Goal: Transaction & Acquisition: Obtain resource

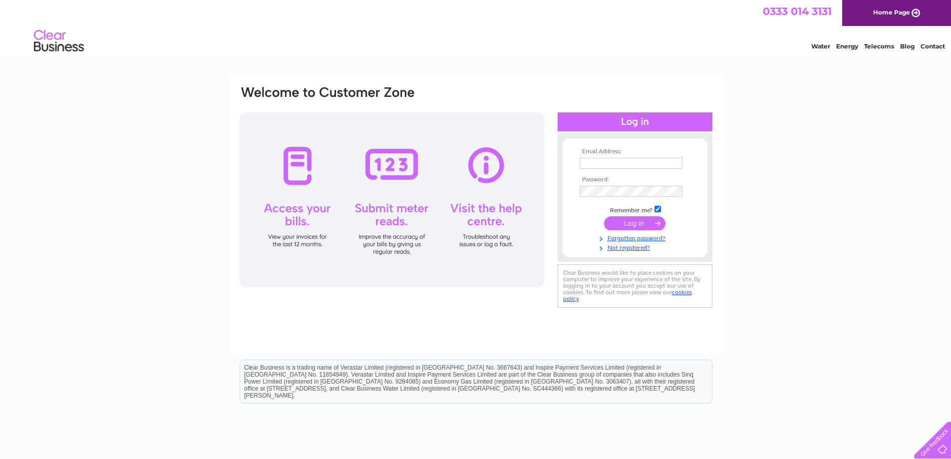
type input "accounts@aberdeenofficesupplies.com"
click at [632, 222] on input "submit" at bounding box center [634, 223] width 61 height 14
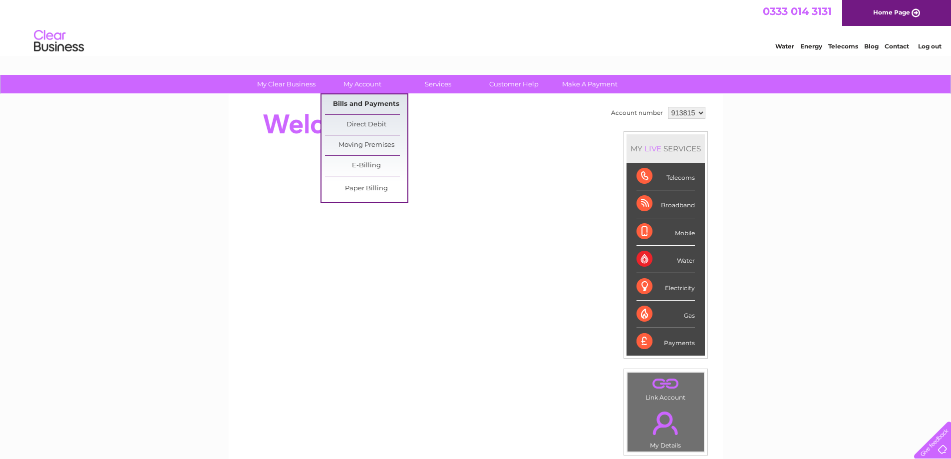
click at [370, 102] on link "Bills and Payments" at bounding box center [366, 104] width 82 height 20
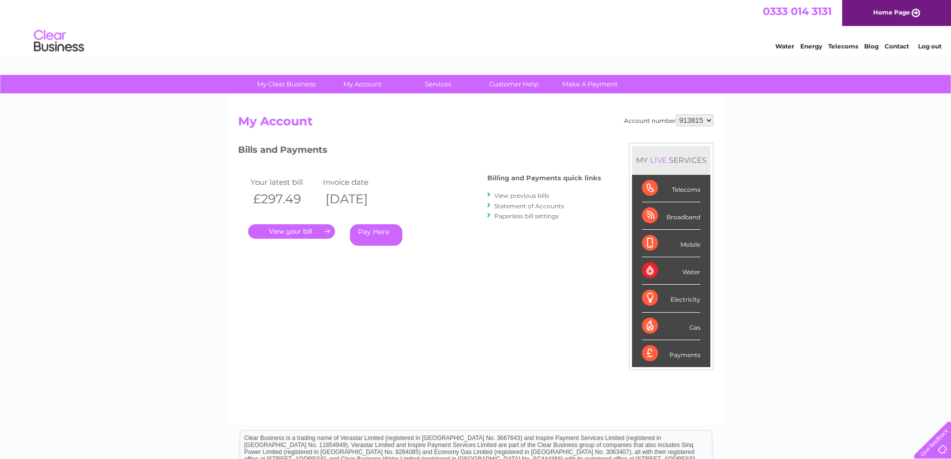
click at [300, 231] on link "." at bounding box center [291, 231] width 87 height 14
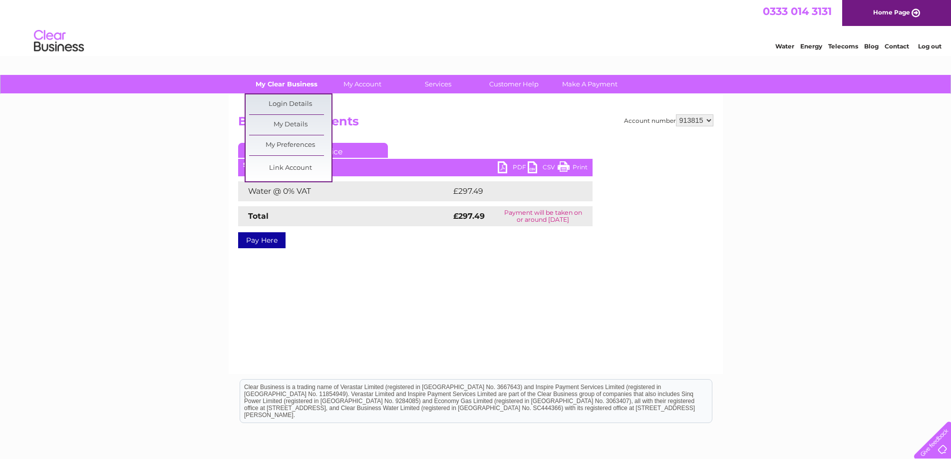
click at [288, 86] on link "My Clear Business" at bounding box center [286, 84] width 82 height 18
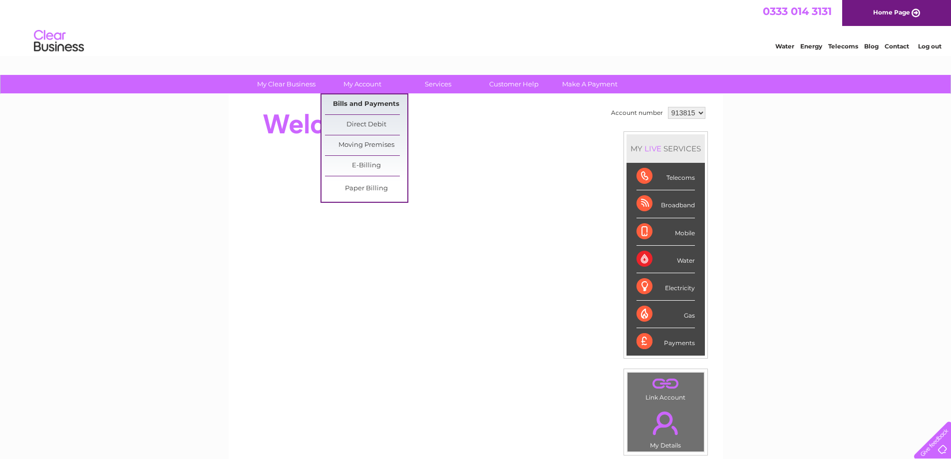
click at [361, 99] on link "Bills and Payments" at bounding box center [366, 104] width 82 height 20
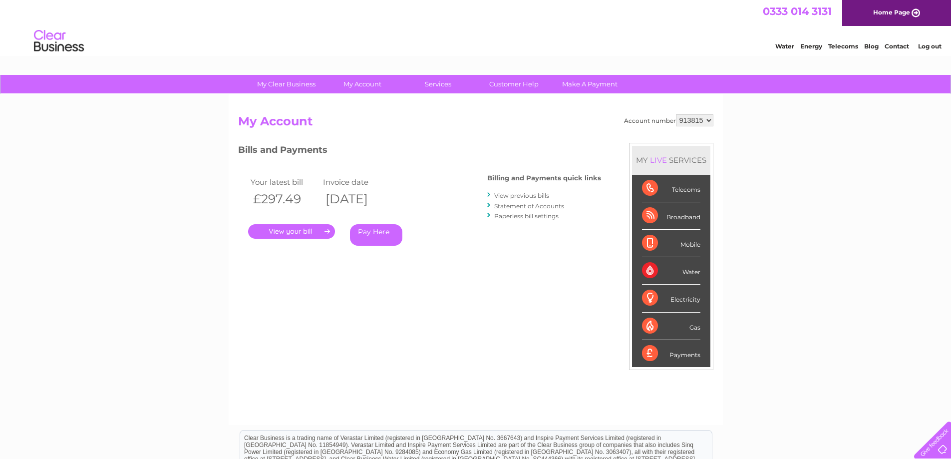
click at [927, 44] on link "Log out" at bounding box center [929, 45] width 23 height 7
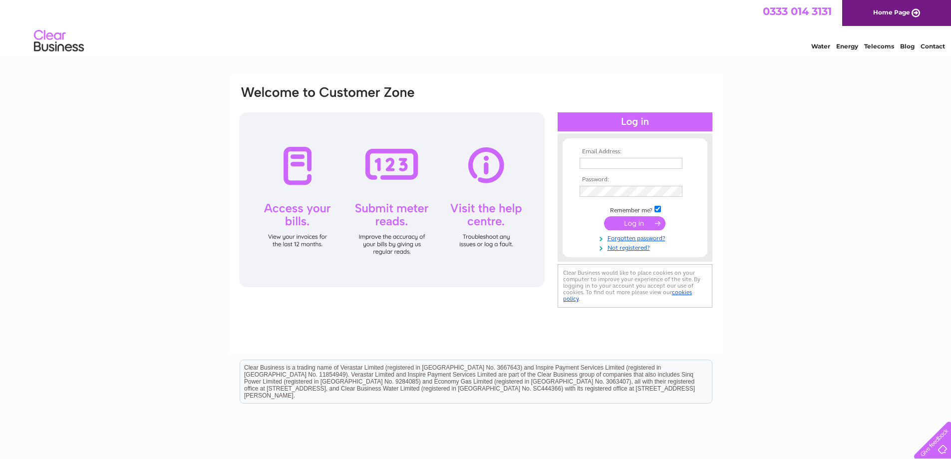
type input "[EMAIL_ADDRESS][DOMAIN_NAME]"
click at [633, 225] on input "submit" at bounding box center [634, 223] width 61 height 14
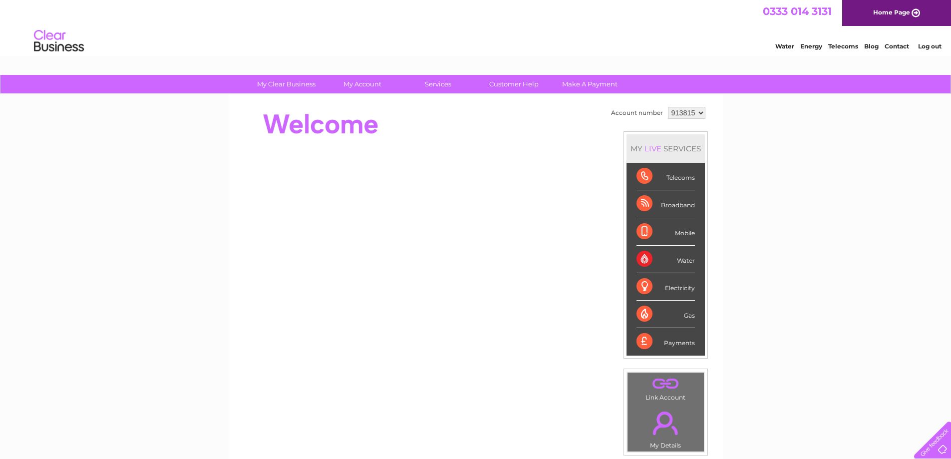
click at [700, 111] on select "913815 913872 968909 995758" at bounding box center [686, 113] width 37 height 12
select select "913872"
click at [668, 107] on select "913815 913872 968909 995758" at bounding box center [686, 113] width 37 height 12
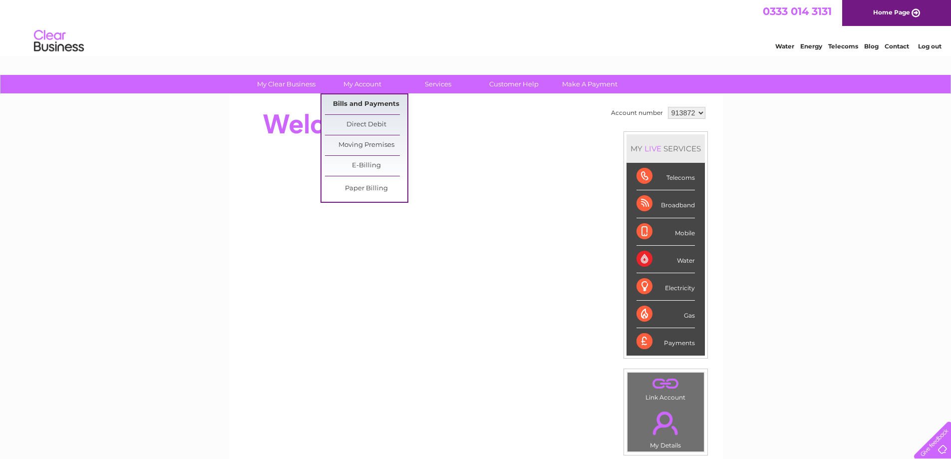
click at [357, 102] on link "Bills and Payments" at bounding box center [366, 104] width 82 height 20
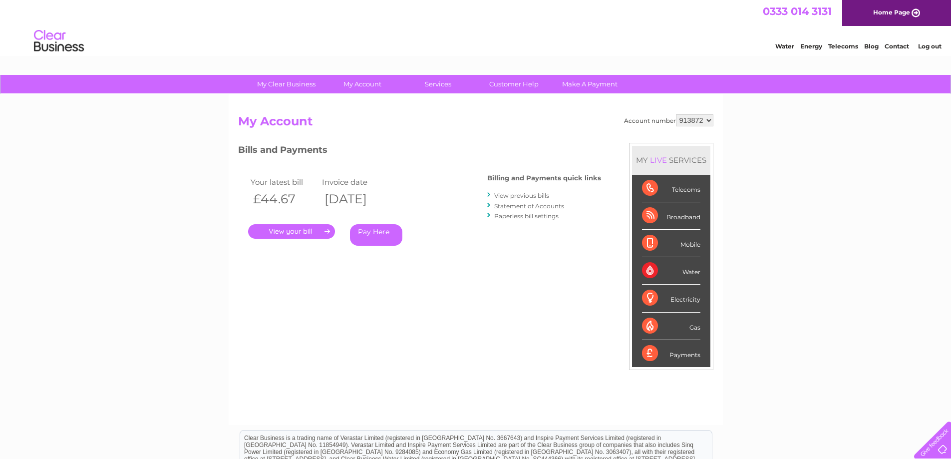
click at [303, 234] on link "." at bounding box center [291, 231] width 87 height 14
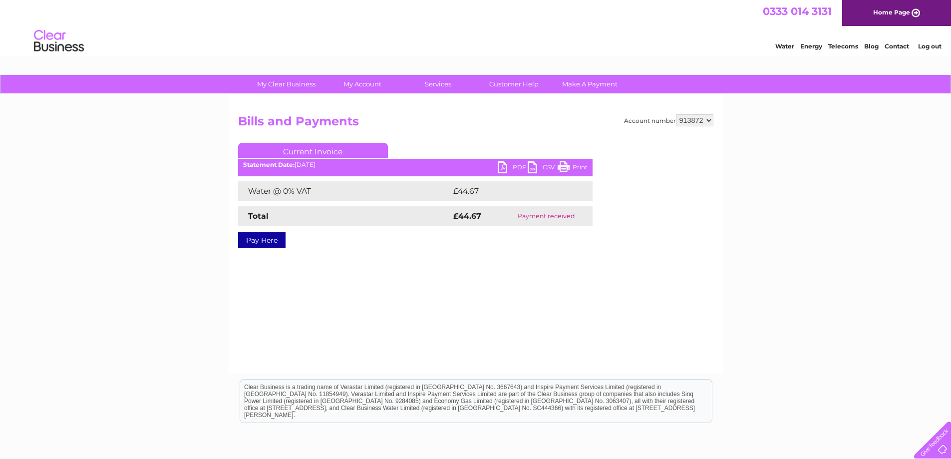
click at [706, 121] on select "913815 913872 968909 995758" at bounding box center [694, 120] width 37 height 12
select select "968909"
click at [676, 114] on select "913815 913872 968909 995758" at bounding box center [694, 120] width 37 height 12
click at [514, 166] on link "PDF" at bounding box center [513, 168] width 30 height 14
click at [712, 120] on select "913815 913872 968909 995758" at bounding box center [694, 120] width 37 height 12
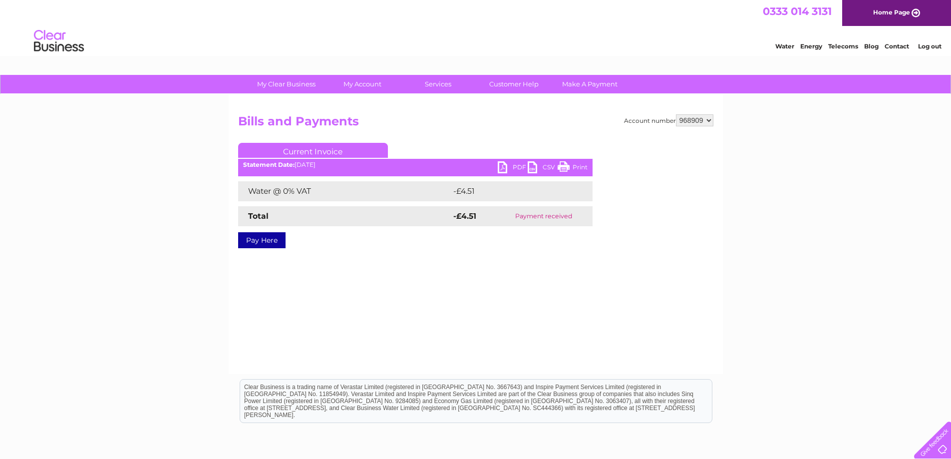
select select "995758"
click at [676, 114] on select "913815 913872 968909 995758" at bounding box center [694, 120] width 37 height 12
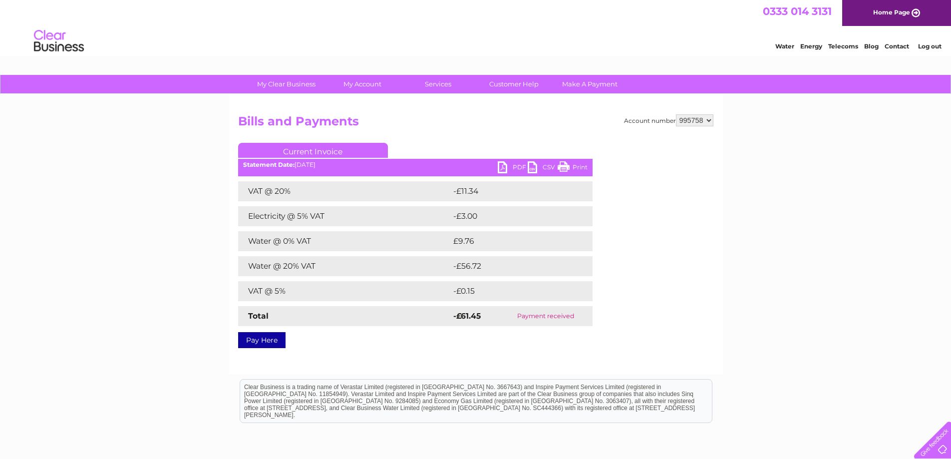
click at [505, 163] on link "PDF" at bounding box center [513, 168] width 30 height 14
click at [709, 116] on select "913815 913872 968909 995758" at bounding box center [694, 120] width 37 height 12
select select "913872"
click at [676, 114] on select "913815 913872 968909 995758" at bounding box center [694, 120] width 37 height 12
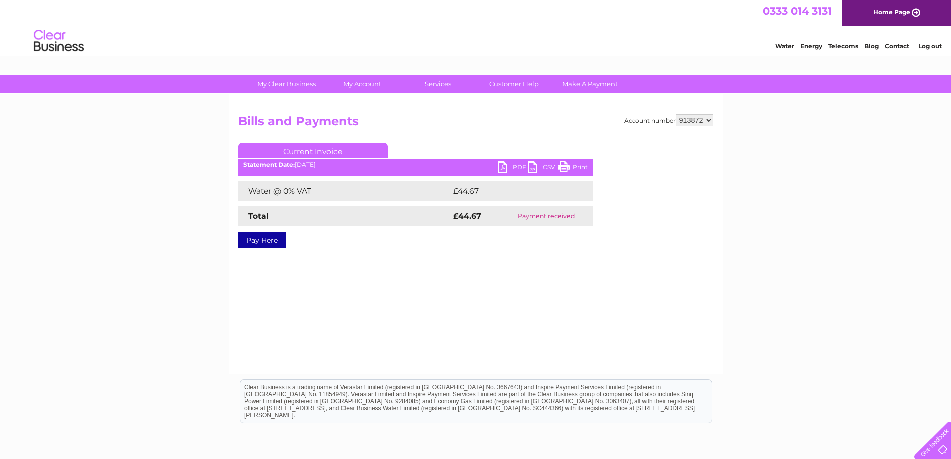
click at [504, 171] on link "PDF" at bounding box center [513, 168] width 30 height 14
click at [706, 117] on select "913815 913872 968909 995758" at bounding box center [694, 120] width 37 height 12
select select "913815"
click at [676, 114] on select "913815 913872 968909 995758" at bounding box center [694, 120] width 37 height 12
click at [511, 163] on link "PDF" at bounding box center [513, 168] width 30 height 14
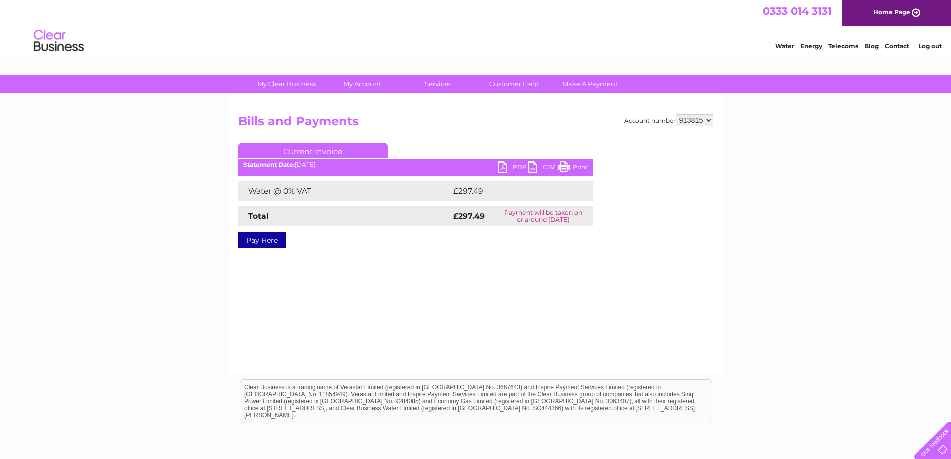
click at [924, 45] on link "Log out" at bounding box center [929, 45] width 23 height 7
